Goal: Information Seeking & Learning: Learn about a topic

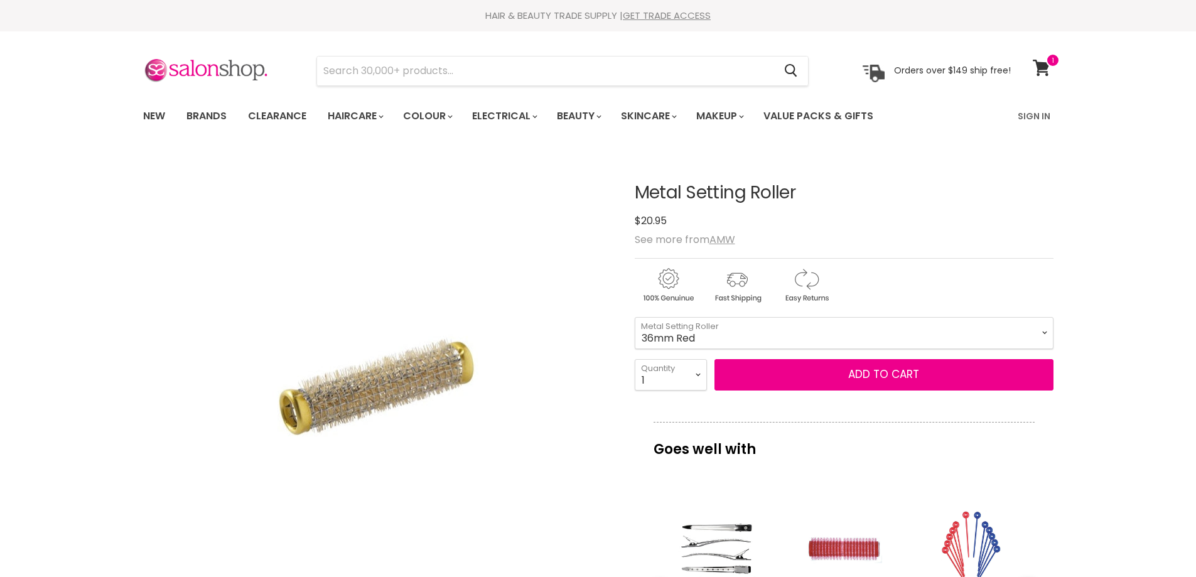
select select "36mm Red"
click at [454, 71] on input "Search" at bounding box center [546, 70] width 458 height 29
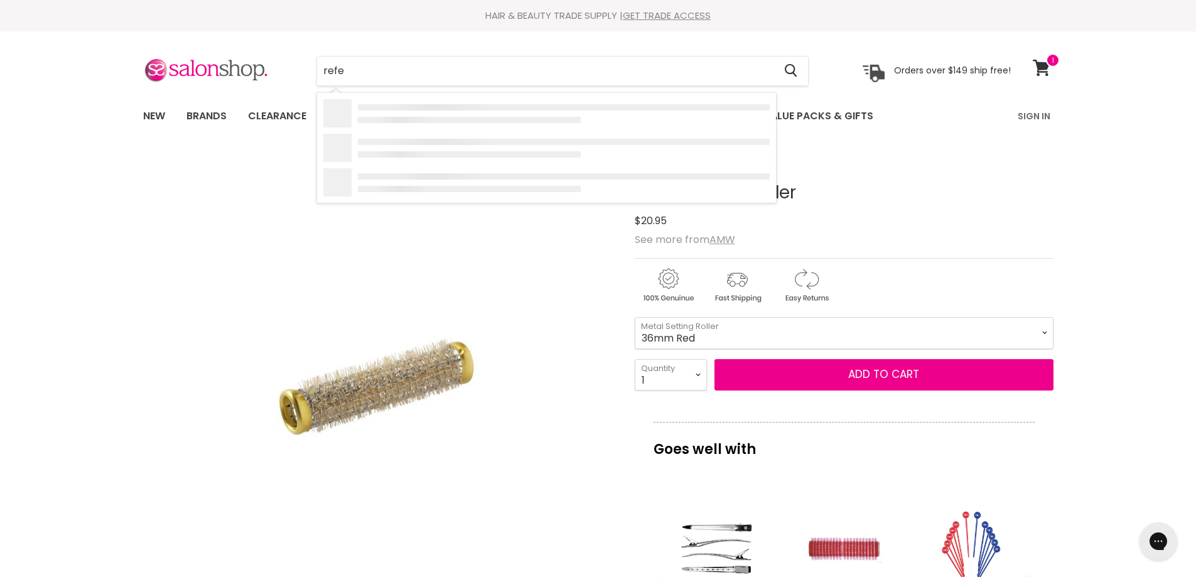
type input "refec"
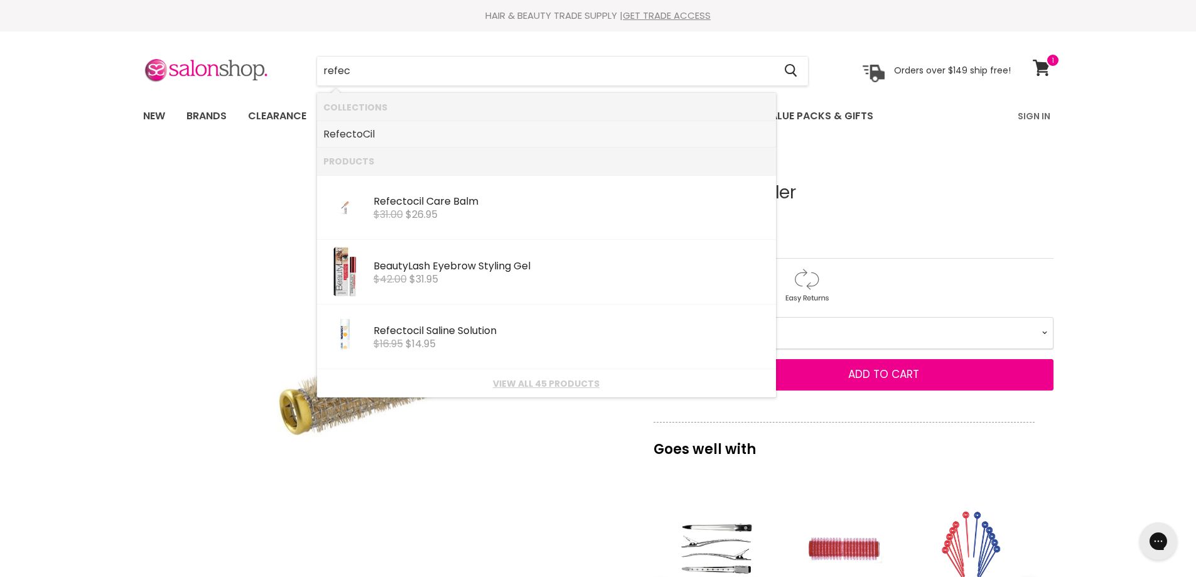
click at [357, 131] on link "Refec toCil" at bounding box center [546, 134] width 446 height 20
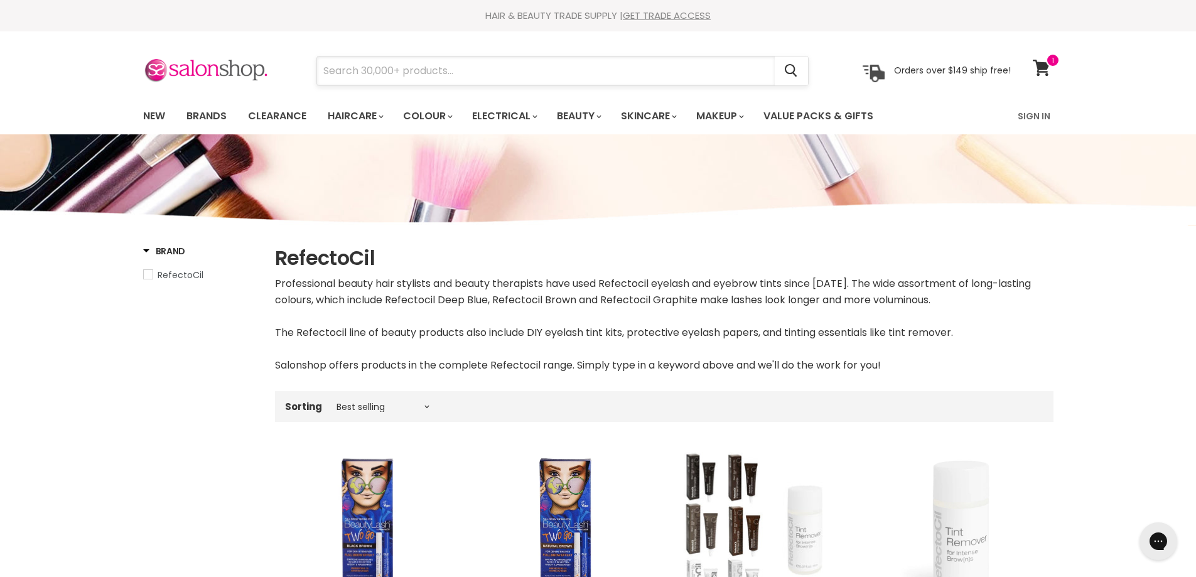
click at [418, 68] on input "Search" at bounding box center [546, 70] width 458 height 29
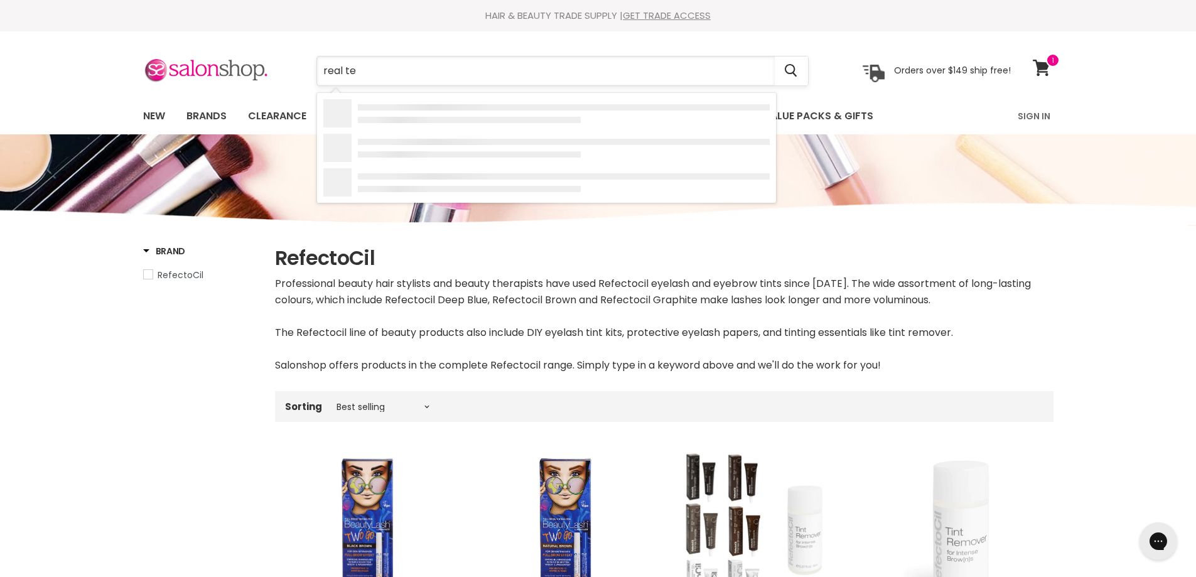
type input "real tec"
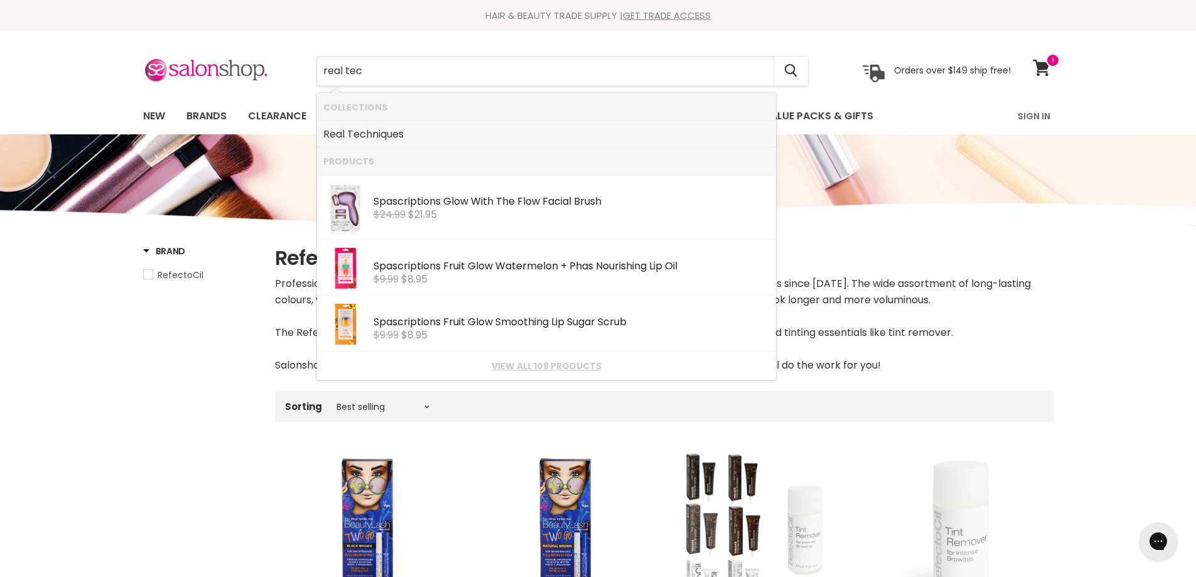
click at [377, 132] on link "Real Tec hniques" at bounding box center [546, 134] width 446 height 20
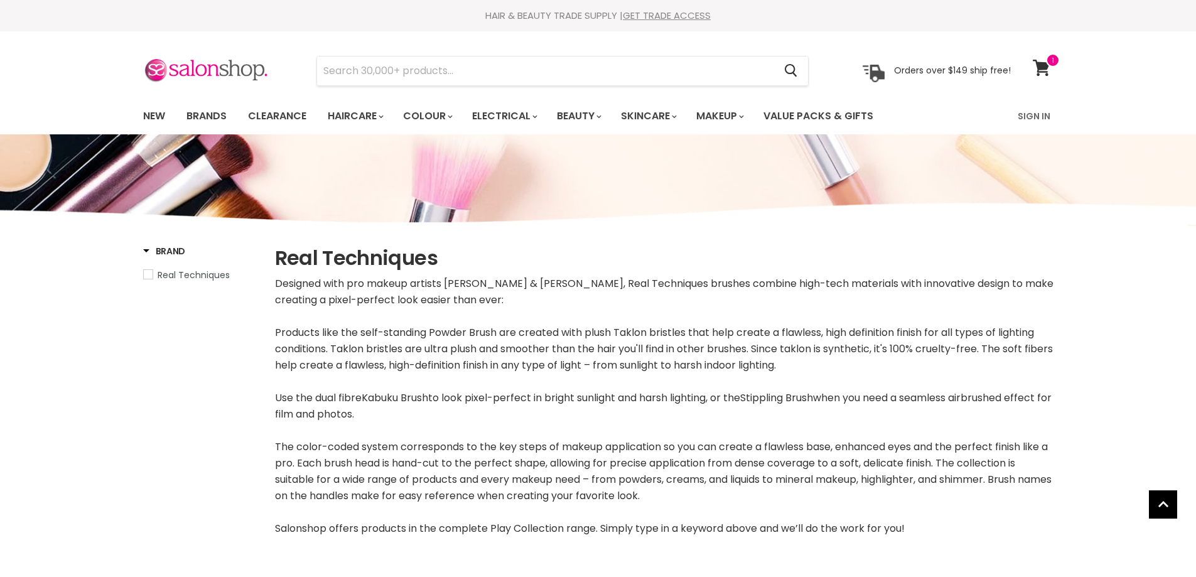
select select "manual"
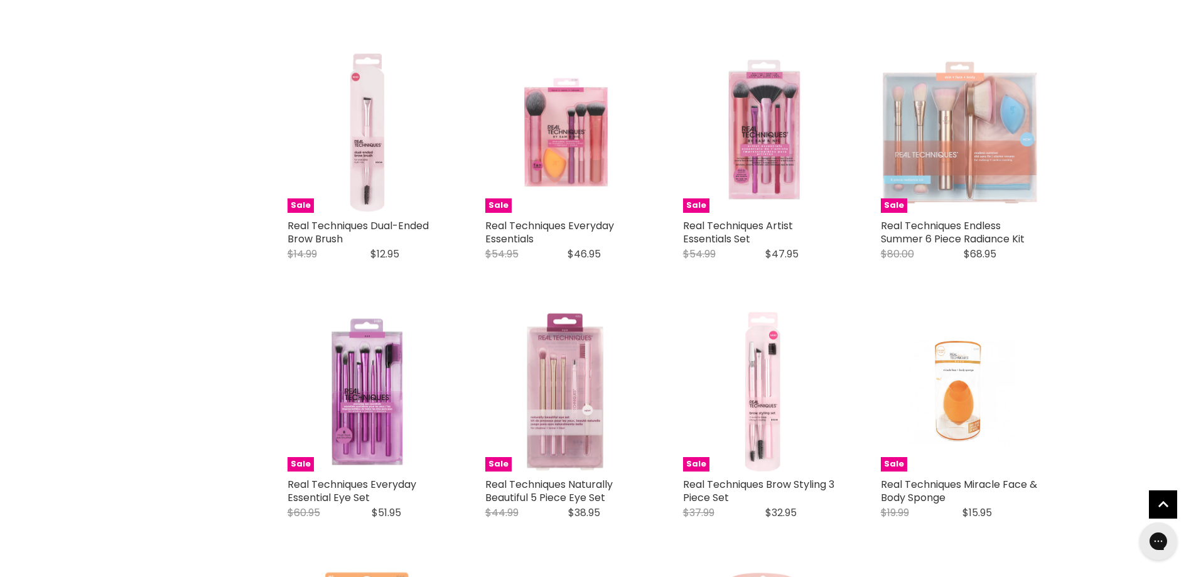
scroll to position [1631, 0]
